Goal: Task Accomplishment & Management: Manage account settings

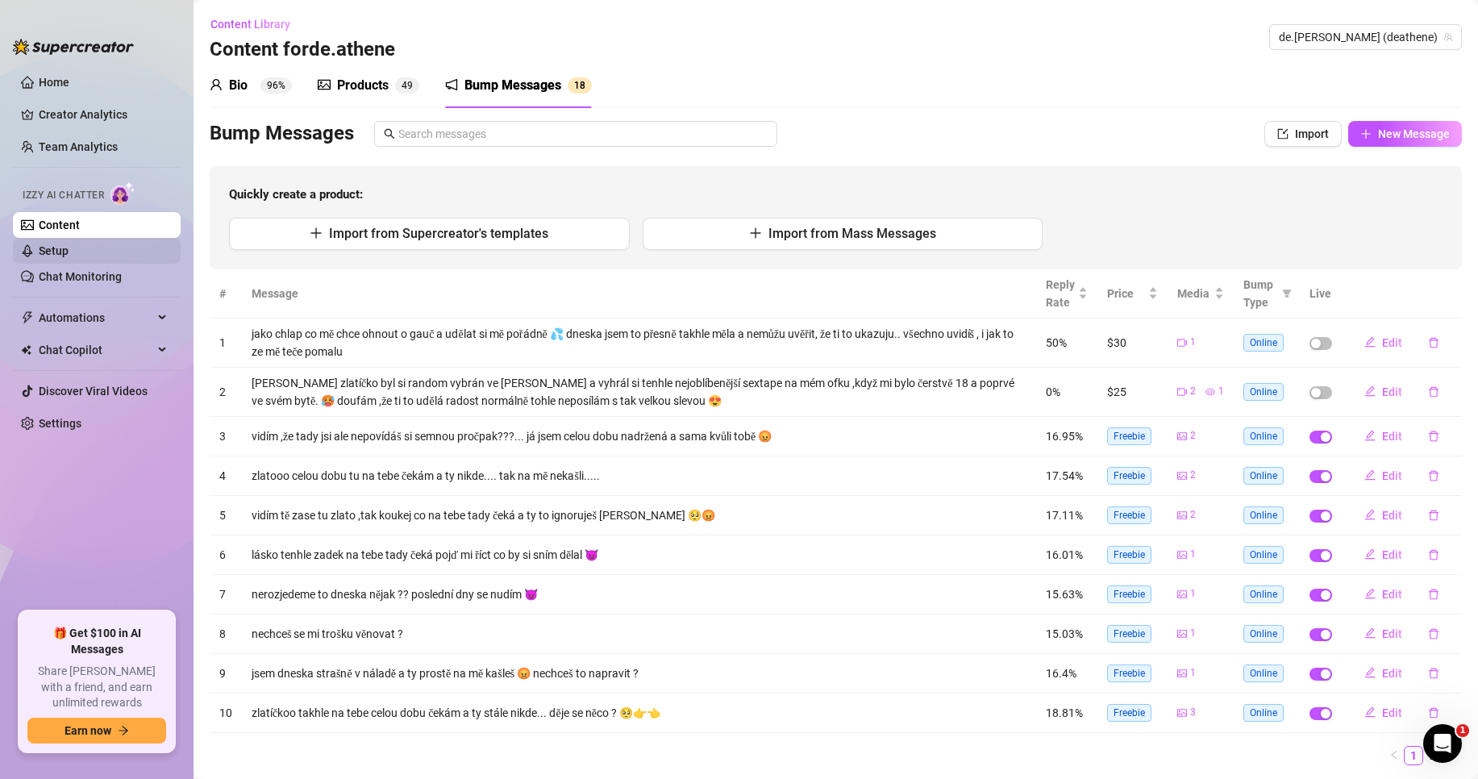
click at [69, 251] on link "Setup" at bounding box center [54, 250] width 30 height 13
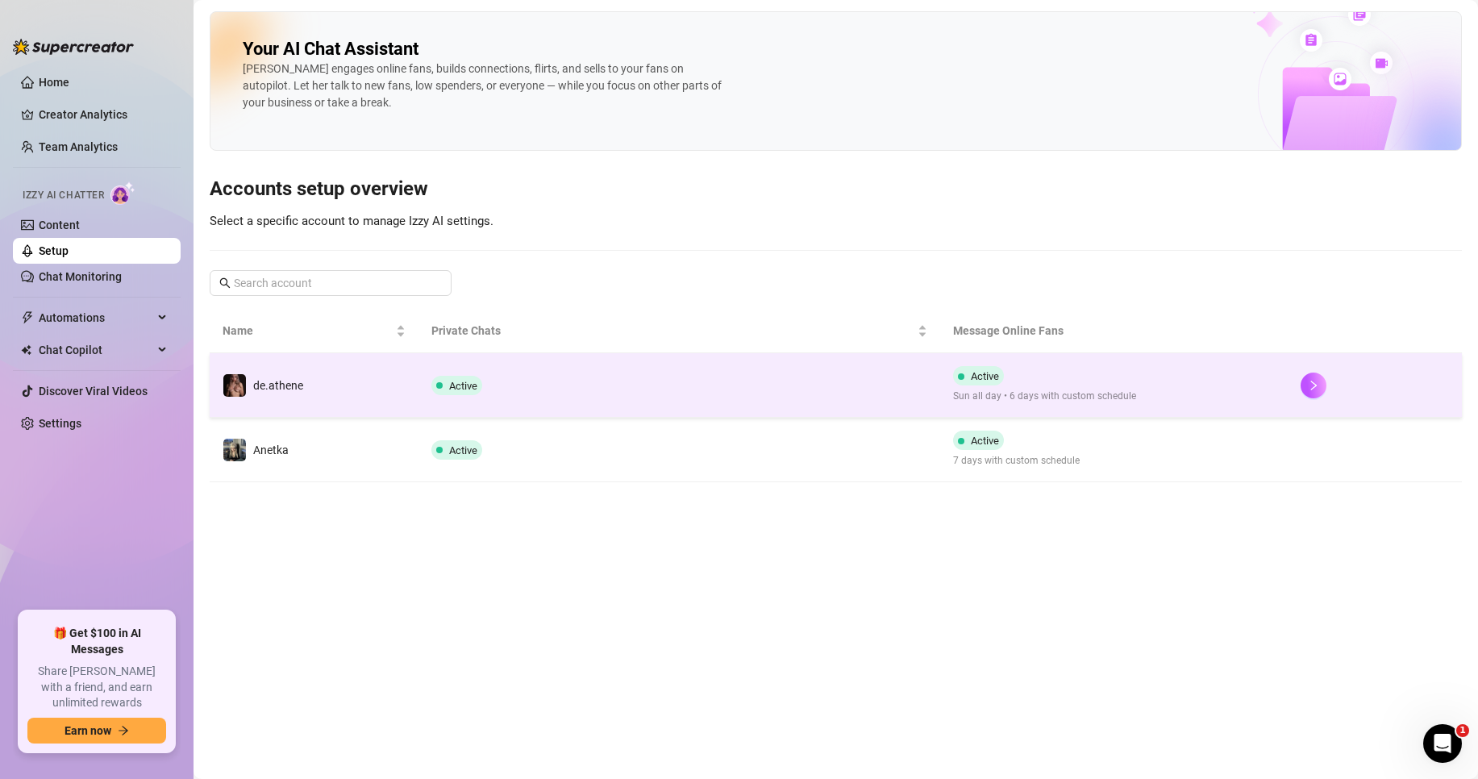
click at [684, 380] on td "Active" at bounding box center [679, 385] width 522 height 65
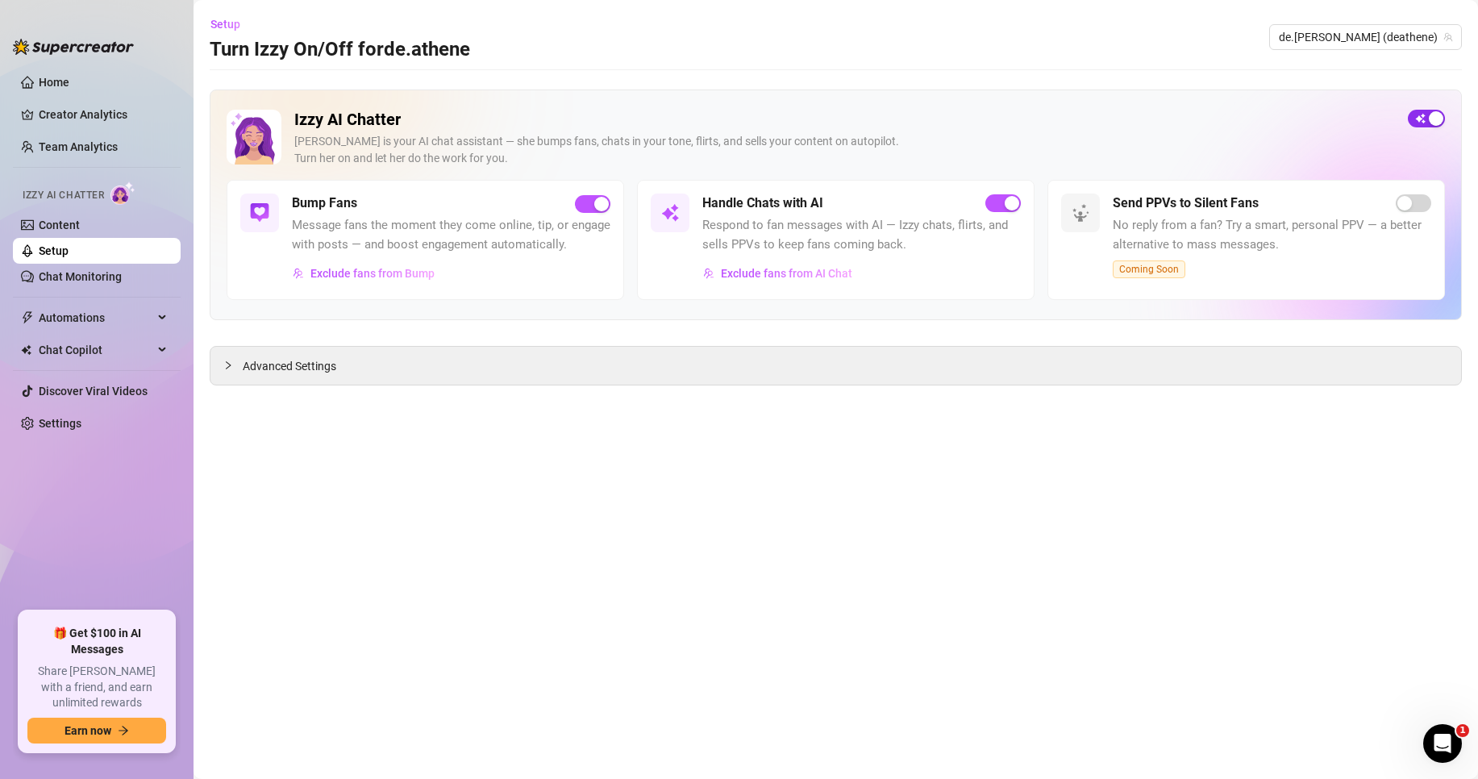
click at [1427, 120] on button "button" at bounding box center [1426, 119] width 37 height 18
